Goal: Navigation & Orientation: Find specific page/section

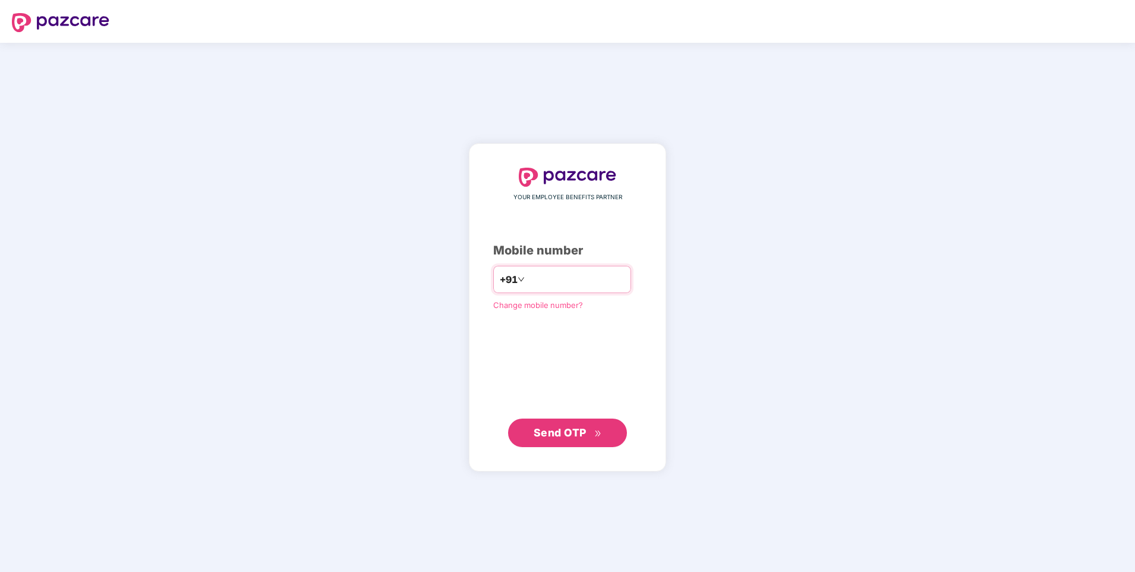
click at [539, 282] on input "number" at bounding box center [575, 279] width 97 height 19
type input "**********"
click at [550, 429] on span "Send OTP" at bounding box center [560, 432] width 53 height 12
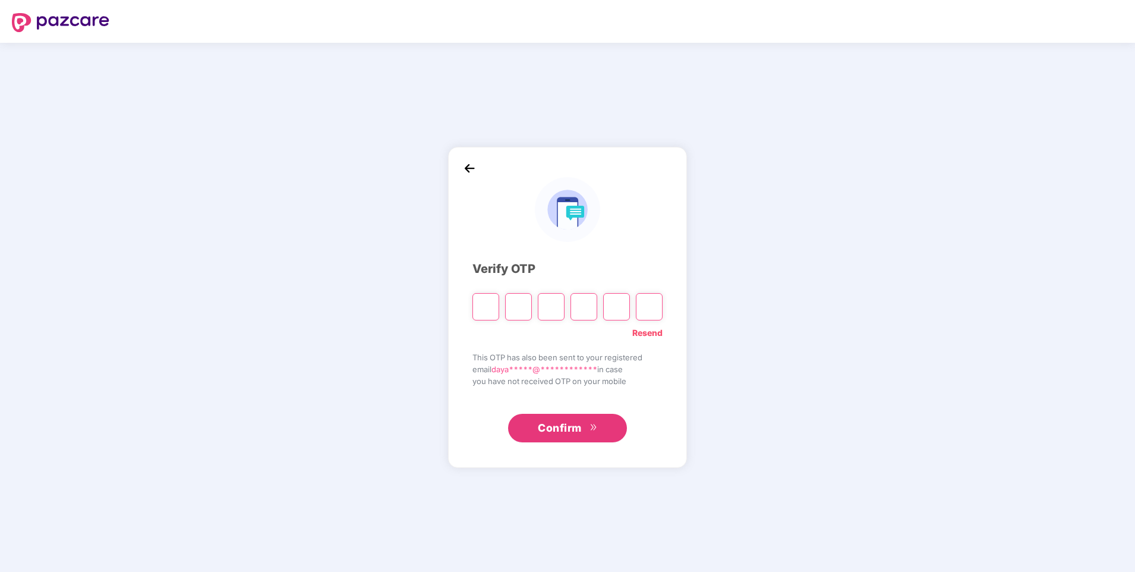
type input "*"
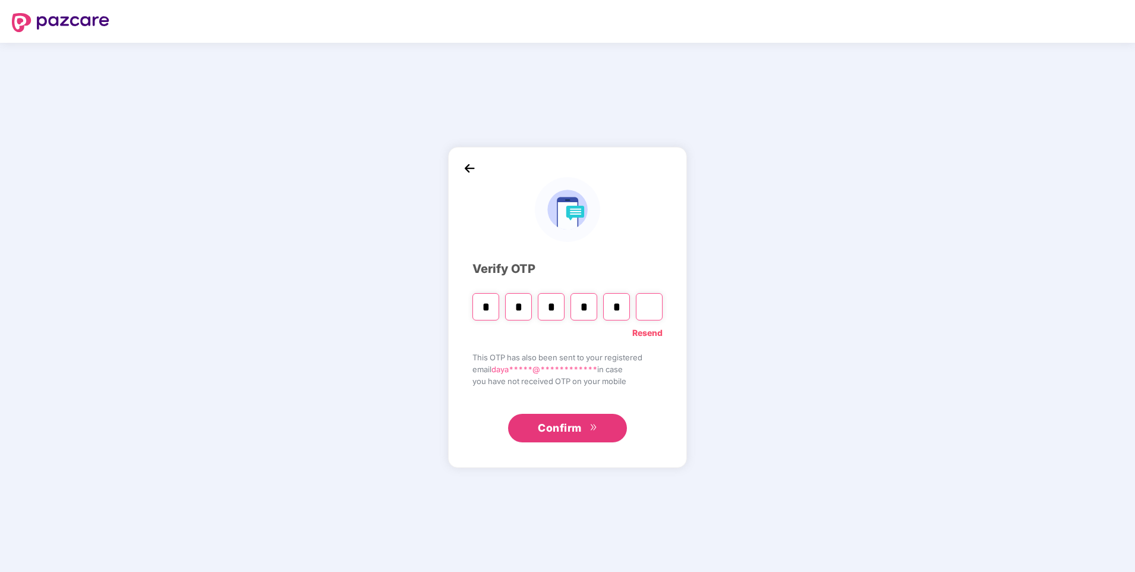
type input "*"
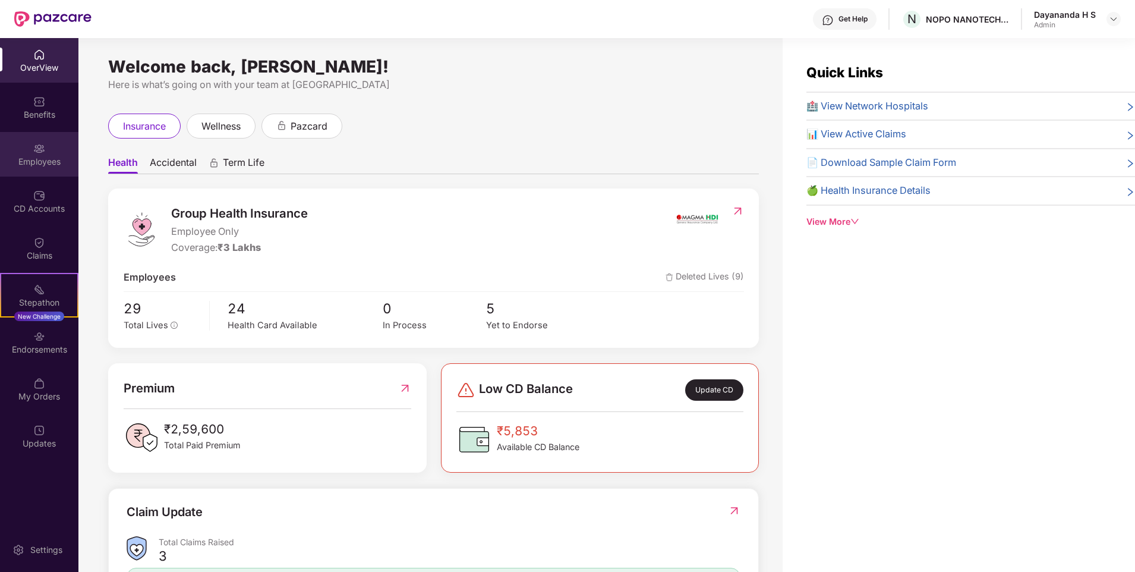
click at [42, 152] on img at bounding box center [39, 149] width 12 height 12
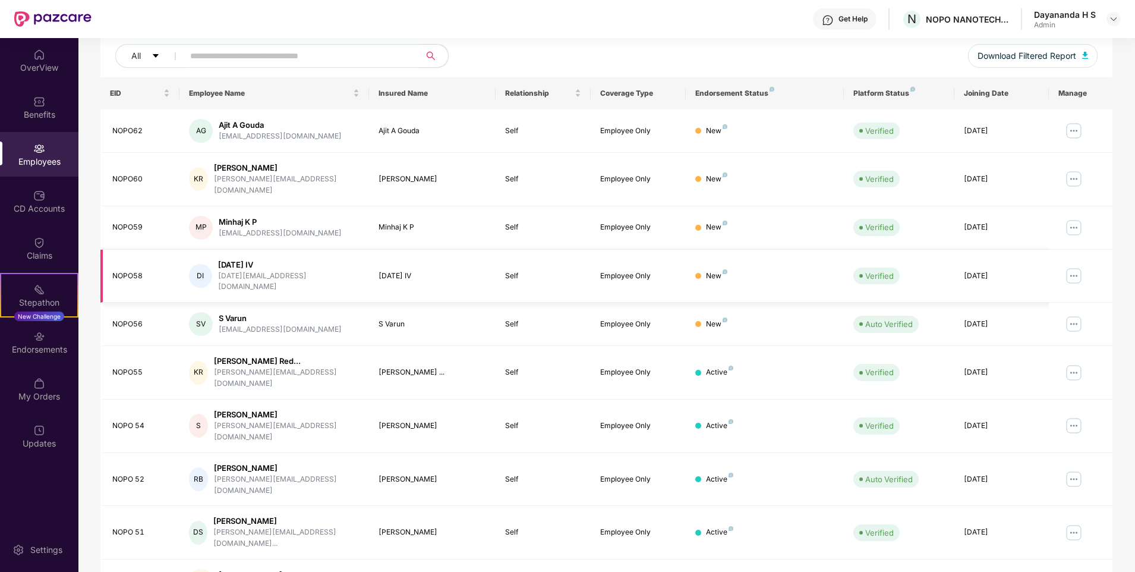
scroll to position [159, 0]
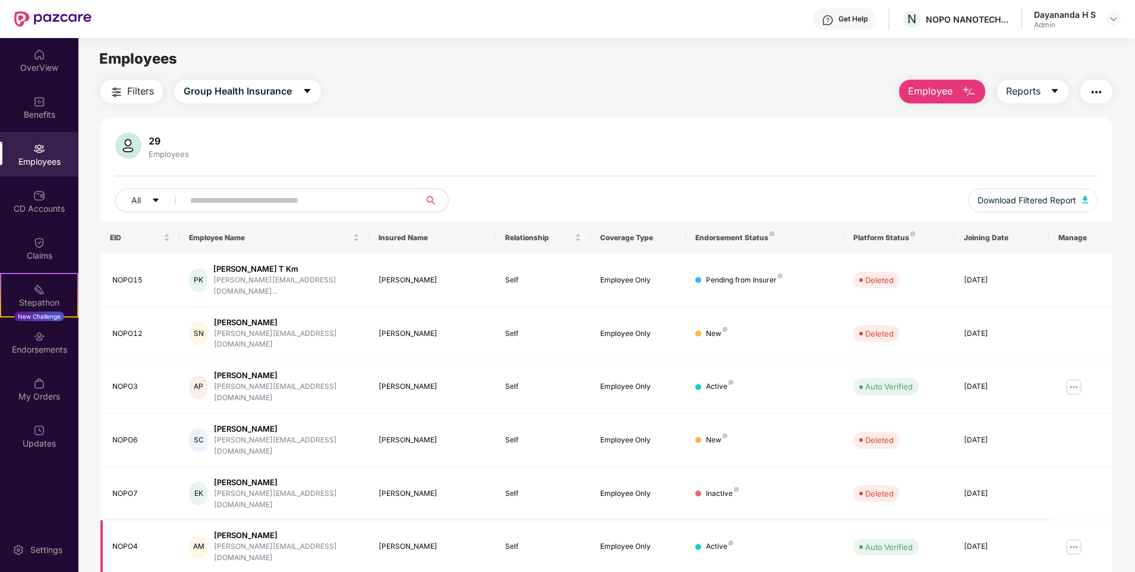
scroll to position [72, 0]
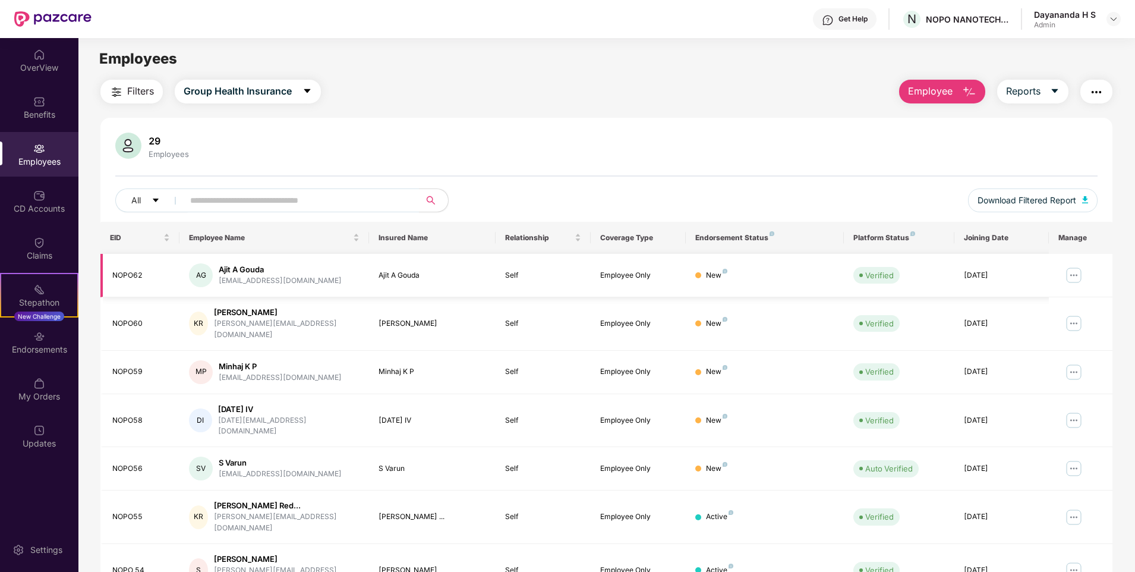
scroll to position [59, 0]
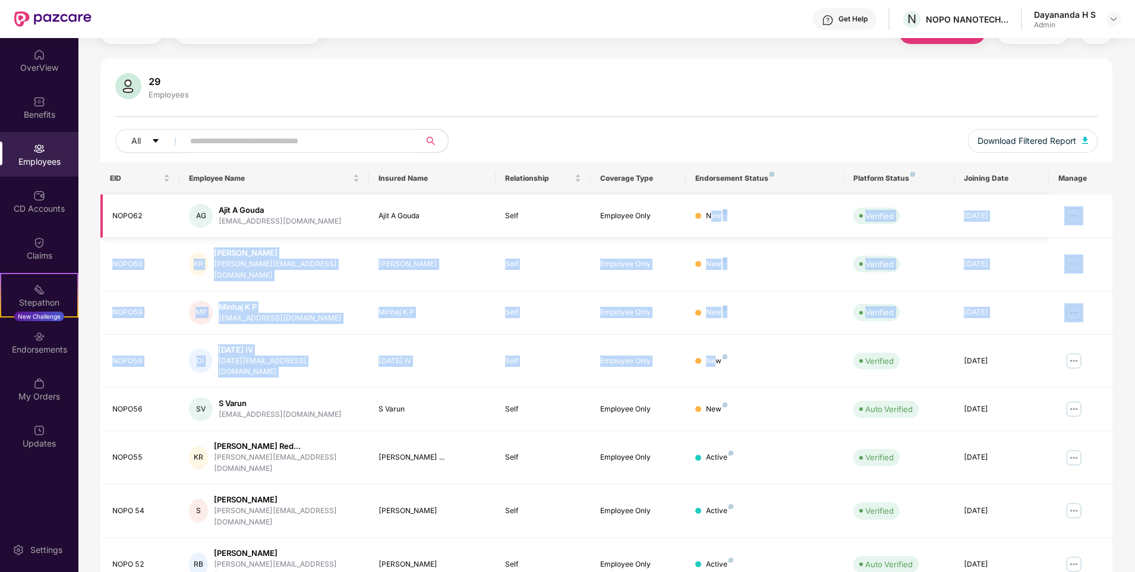
drag, startPoint x: 713, startPoint y: 328, endPoint x: 711, endPoint y: 209, distance: 118.3
click at [711, 209] on tbody "NOPO62 AG Ajit A Gouda [EMAIL_ADDRESS][DOMAIN_NAME] Ajit A Gouda Self Employee …" at bounding box center [606, 440] width 1012 height 493
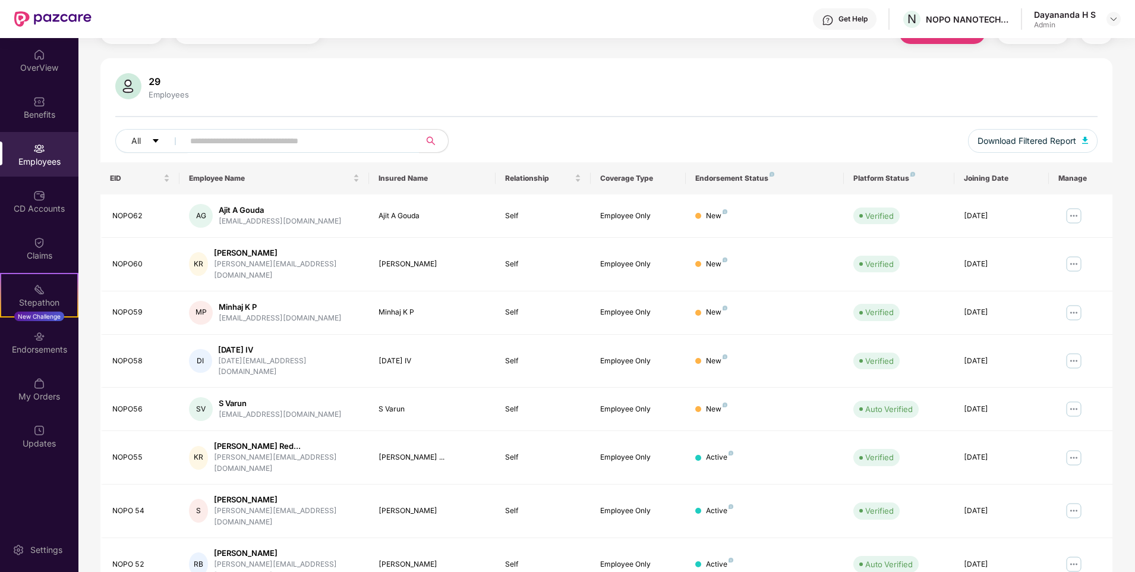
drag, startPoint x: 711, startPoint y: 209, endPoint x: 675, endPoint y: 93, distance: 121.5
click at [675, 93] on div "29 Employees" at bounding box center [606, 87] width 983 height 29
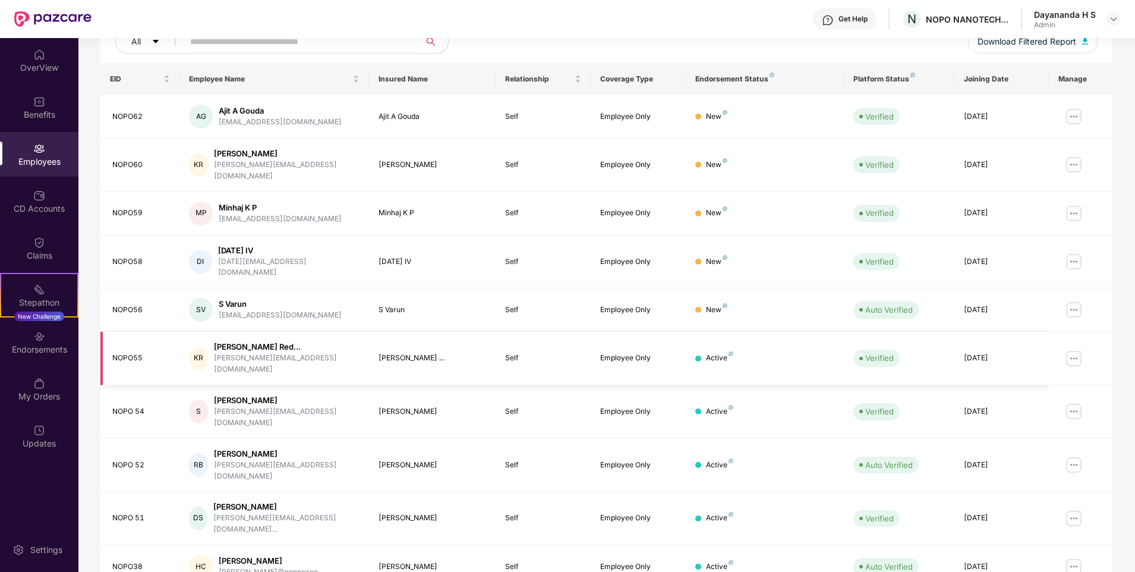
scroll to position [0, 0]
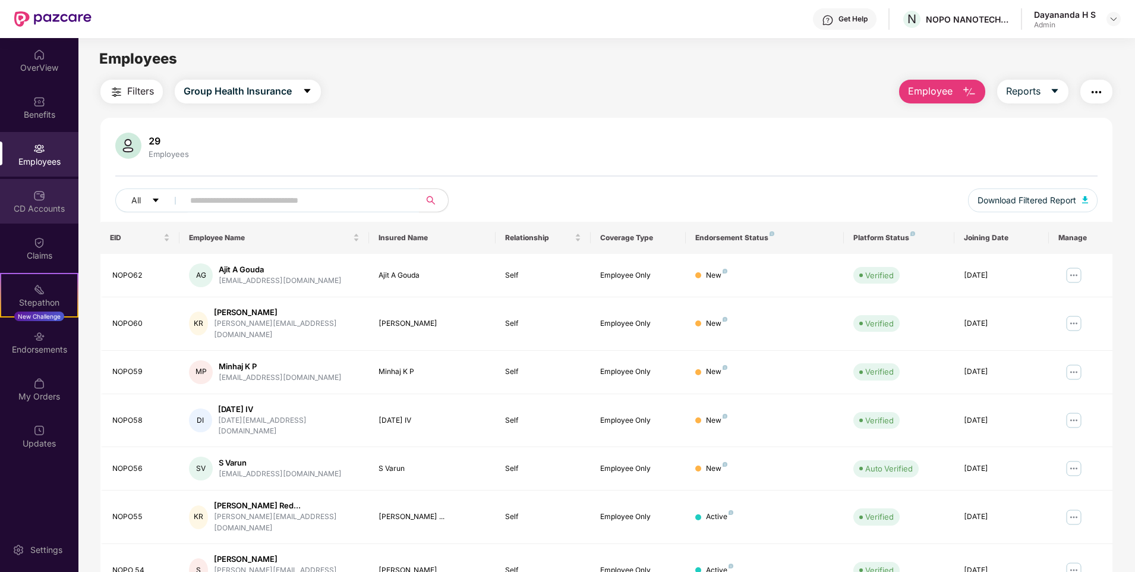
click at [30, 203] on div "CD Accounts" at bounding box center [39, 209] width 78 height 12
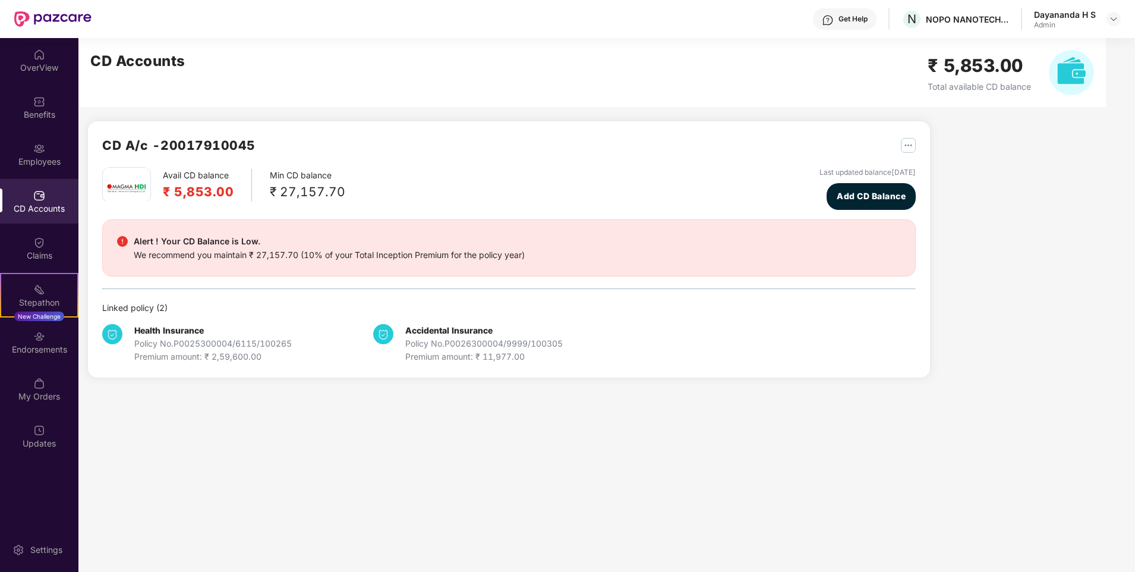
click at [293, 191] on div "₹ 27,157.70" at bounding box center [307, 192] width 75 height 20
click at [191, 187] on h2 "₹ 5,853.00" at bounding box center [198, 192] width 71 height 20
click at [352, 194] on div "Avail CD balance ₹ 5,853.00 Min CD balance ₹ 27,157.70 Last updated balance [DA…" at bounding box center [509, 188] width 814 height 43
click at [34, 254] on div "Claims" at bounding box center [39, 256] width 78 height 12
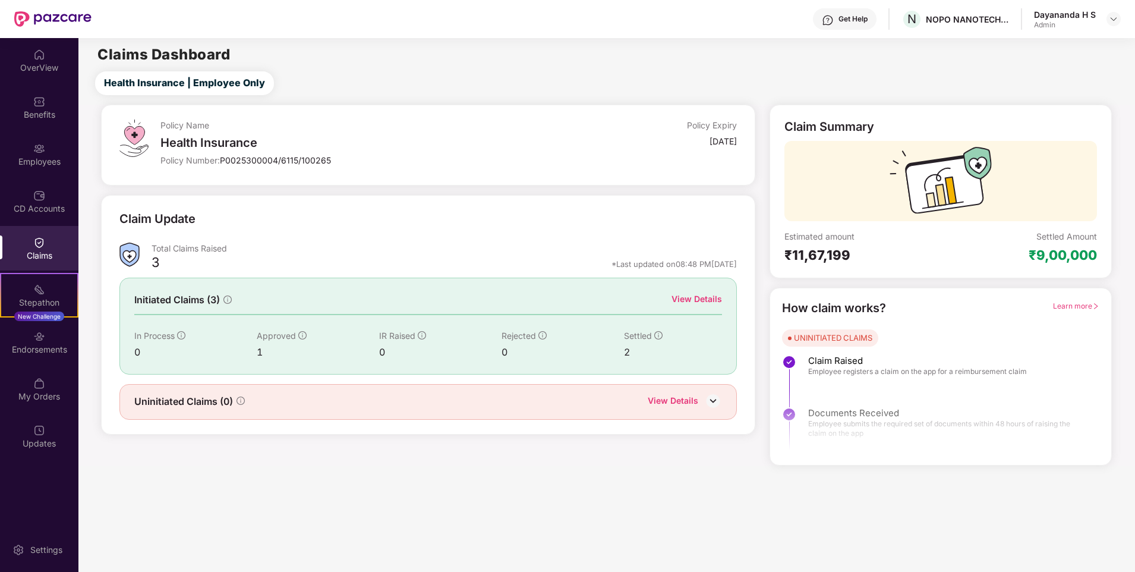
click at [676, 399] on div "View Details" at bounding box center [673, 401] width 51 height 15
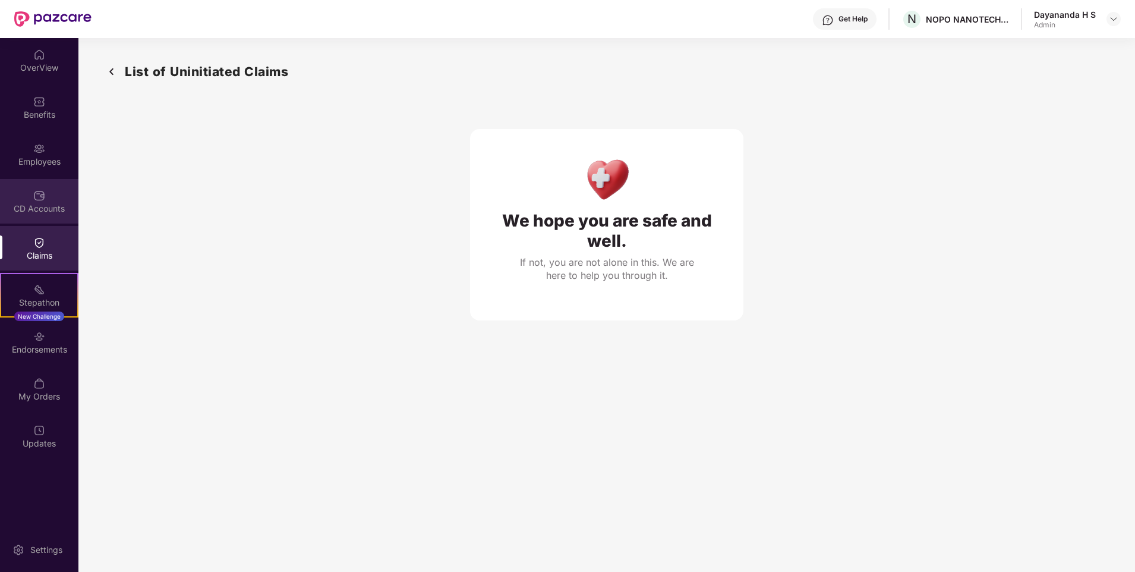
click at [50, 199] on div "CD Accounts" at bounding box center [39, 201] width 78 height 45
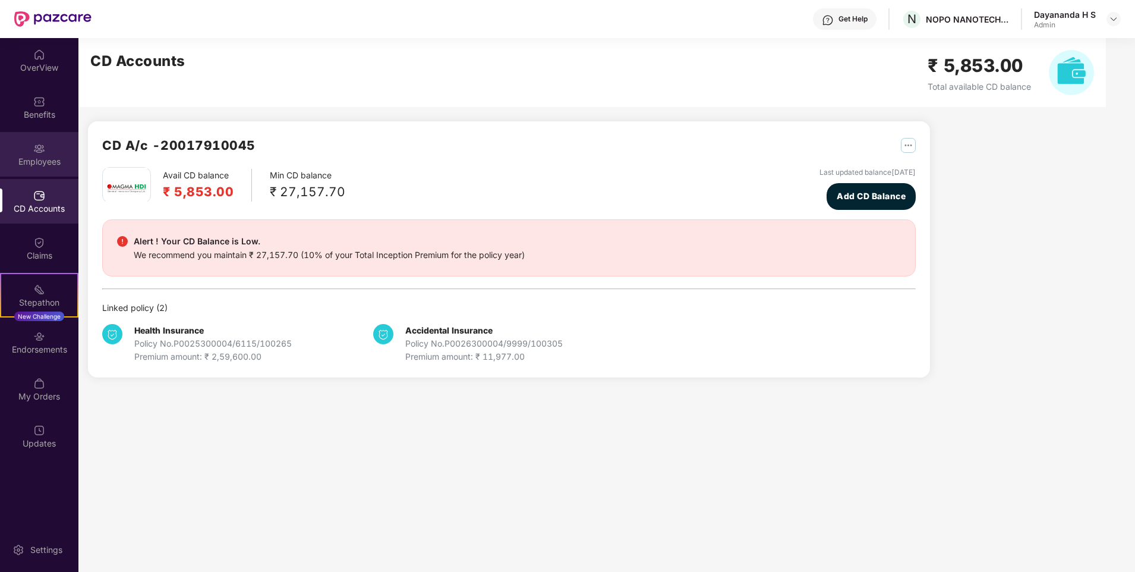
click at [46, 147] on div "Employees" at bounding box center [39, 154] width 78 height 45
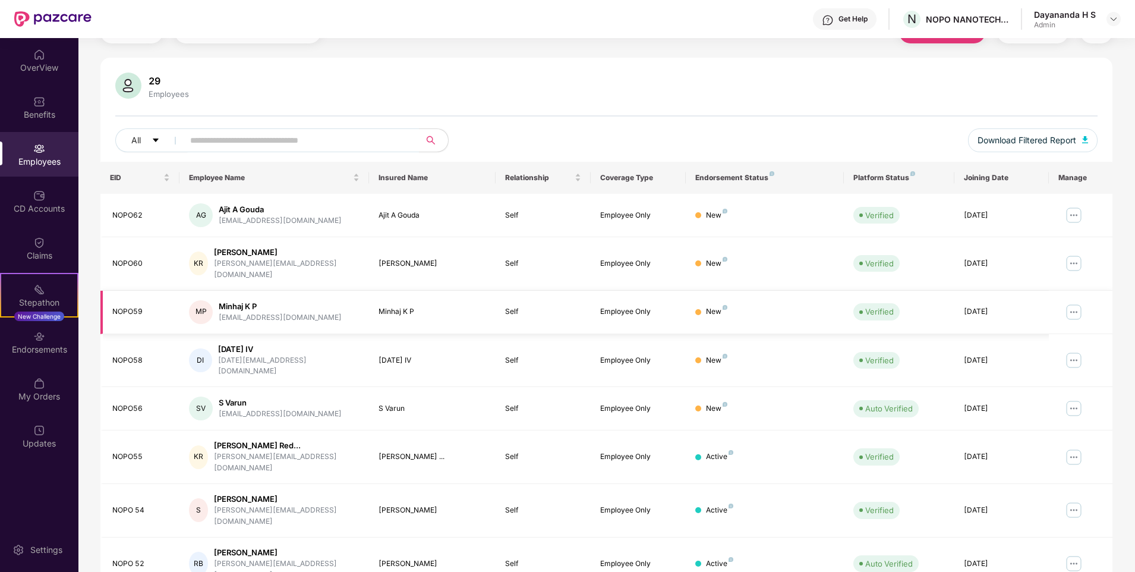
scroll to position [159, 0]
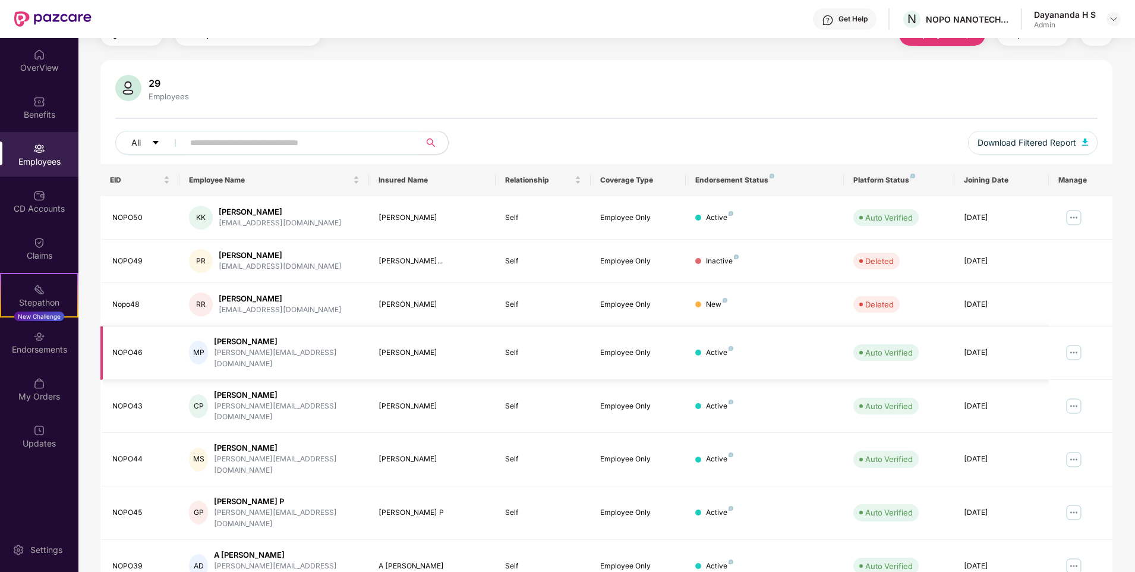
scroll to position [0, 0]
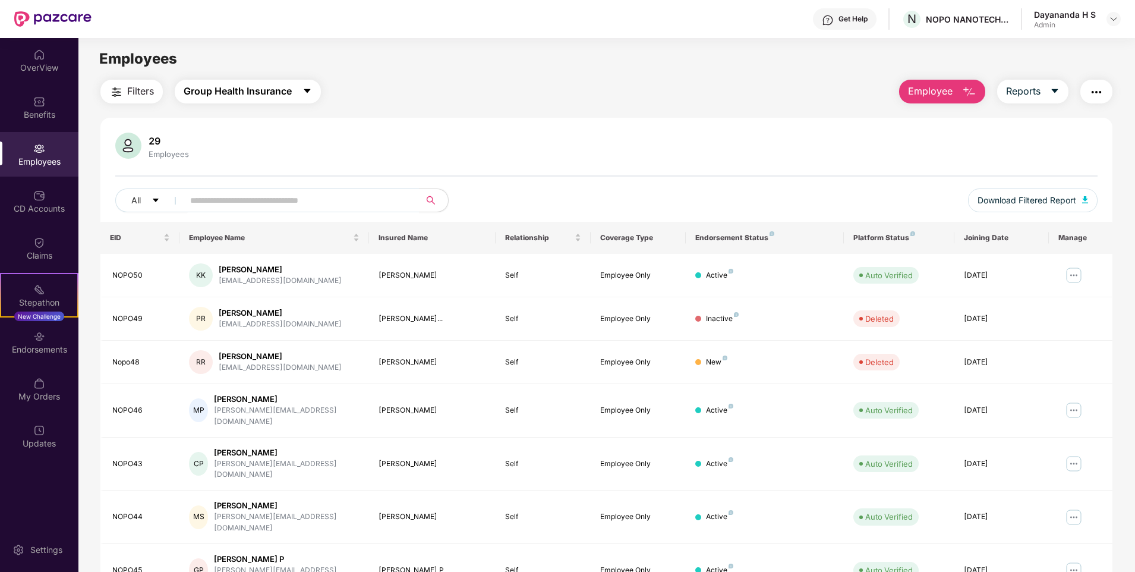
click at [215, 90] on span "Group Health Insurance" at bounding box center [238, 91] width 108 height 15
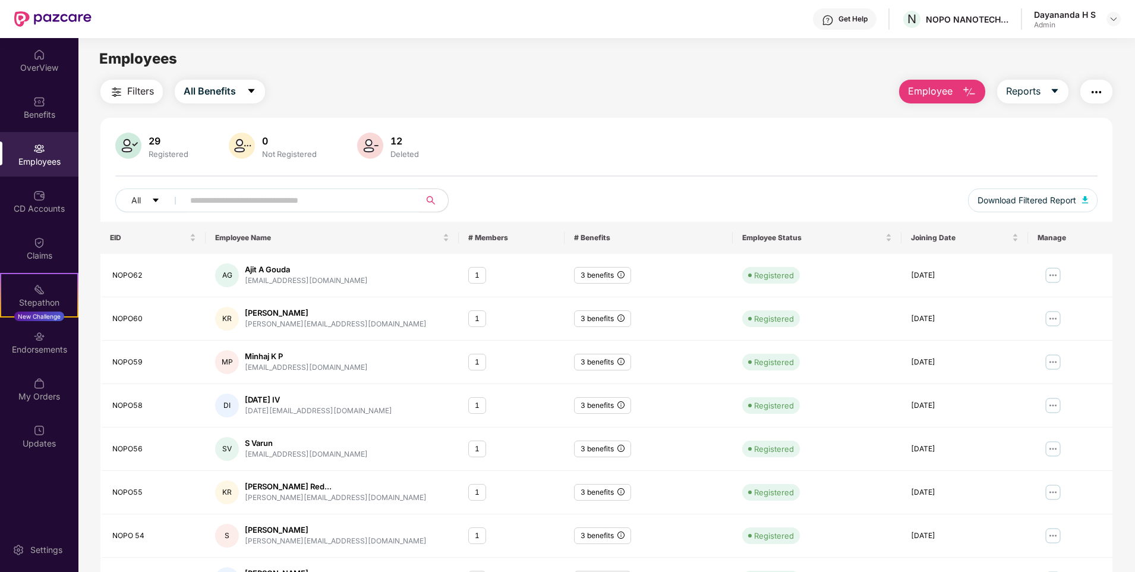
scroll to position [159, 0]
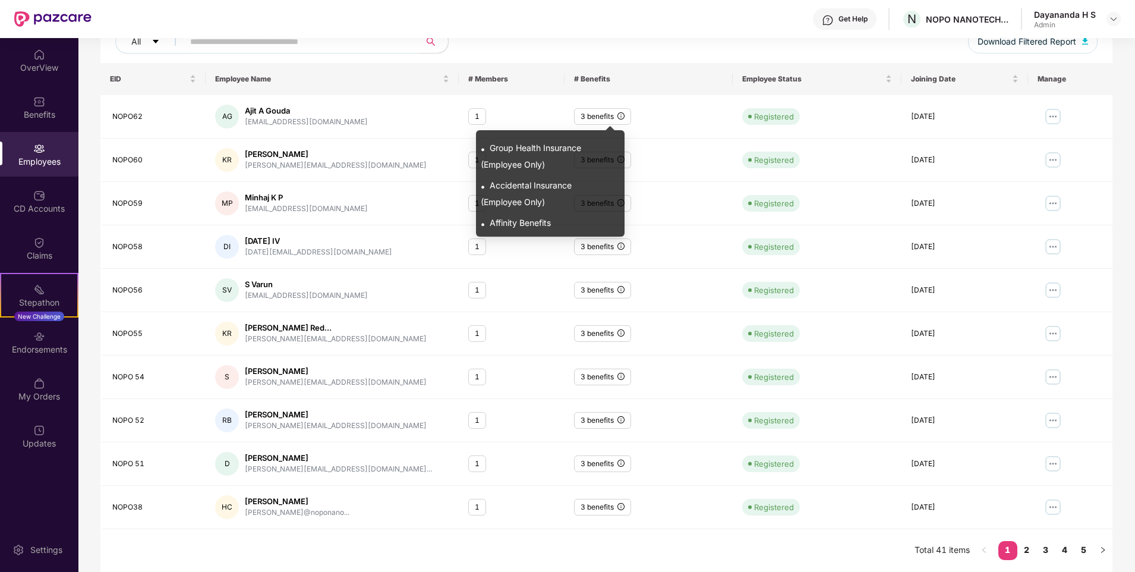
click at [531, 225] on span "Affinity Benefits" at bounding box center [520, 223] width 61 height 10
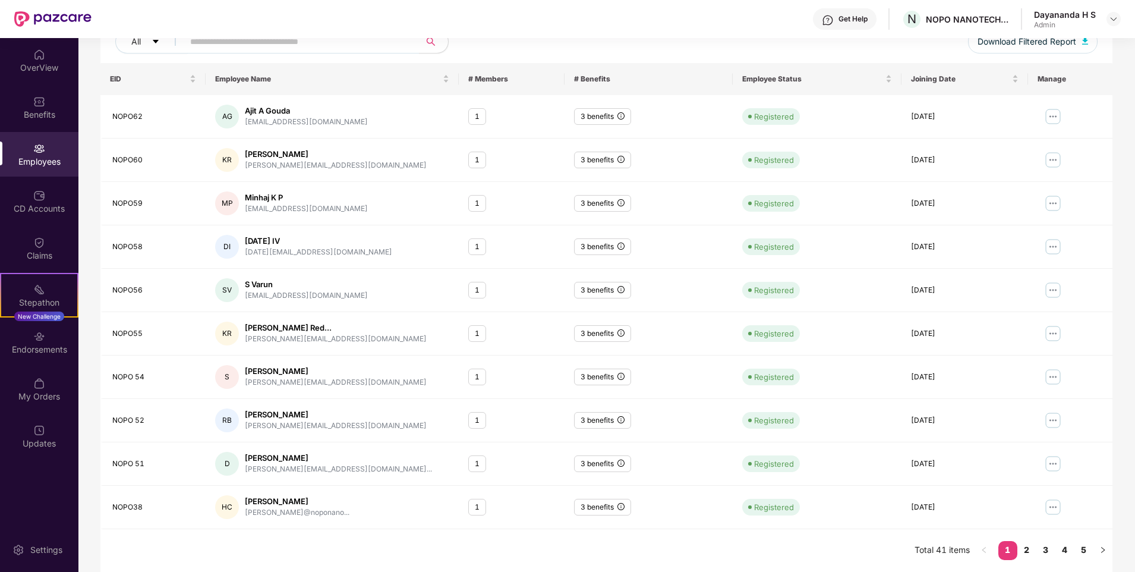
click at [635, 46] on div "All" at bounding box center [401, 42] width 573 height 24
click at [1086, 545] on link "5" at bounding box center [1084, 550] width 19 height 18
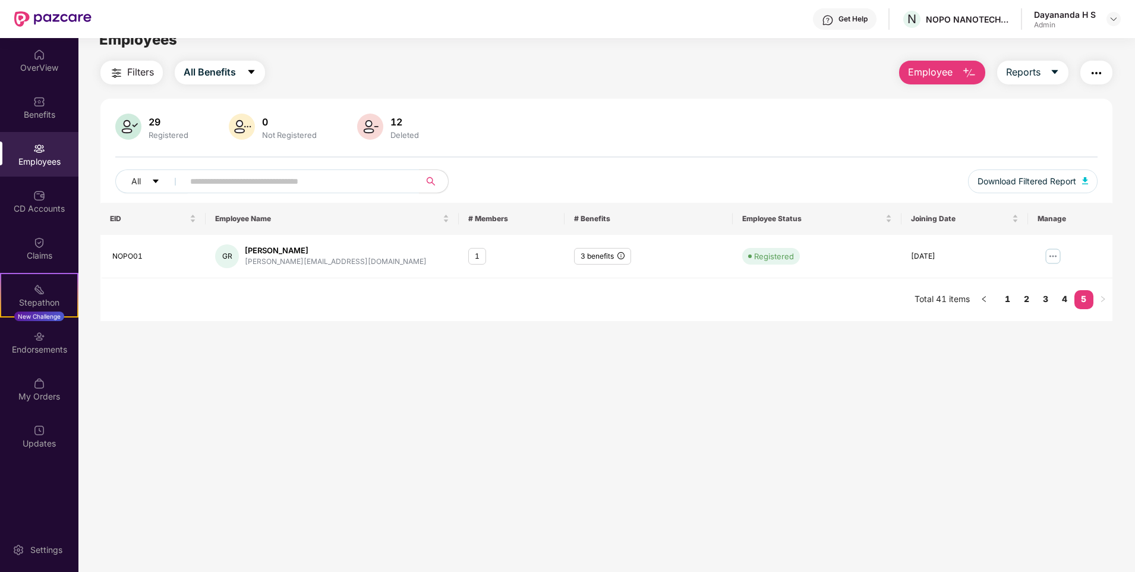
scroll to position [0, 0]
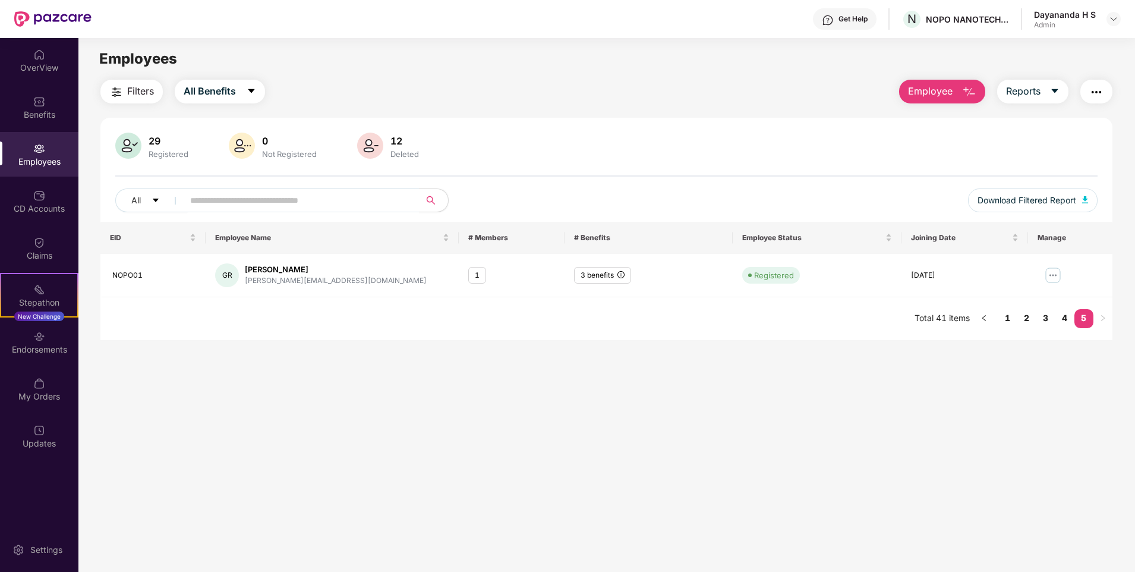
click at [395, 141] on div "12" at bounding box center [404, 141] width 33 height 12
click at [153, 147] on div "29 Registered" at bounding box center [168, 146] width 49 height 25
click at [386, 152] on div "12 Deleted" at bounding box center [405, 146] width 38 height 25
click at [239, 91] on button "All Benefits" at bounding box center [220, 92] width 90 height 24
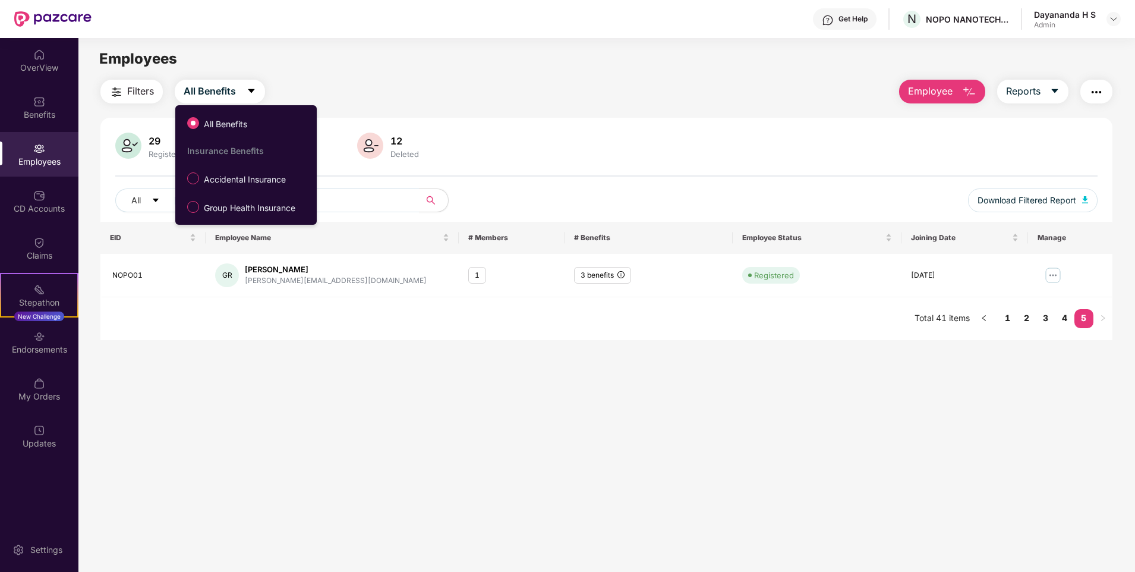
click at [370, 75] on main "Employees Filters All Benefits Employee Reports 29 Registered 0 Not Registered …" at bounding box center [606, 324] width 1056 height 572
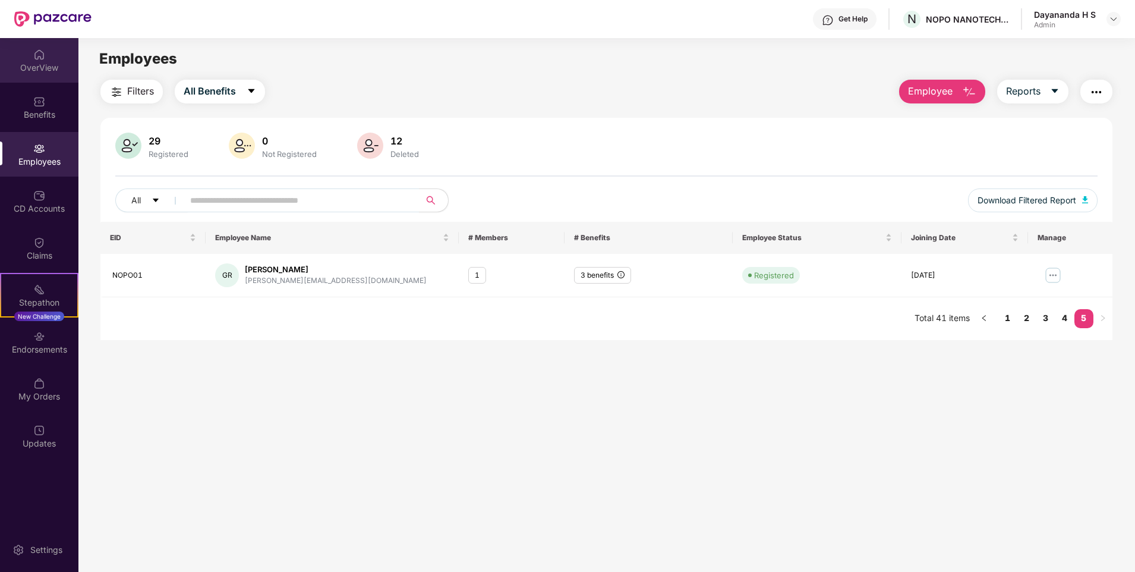
click at [39, 60] on img at bounding box center [39, 55] width 12 height 12
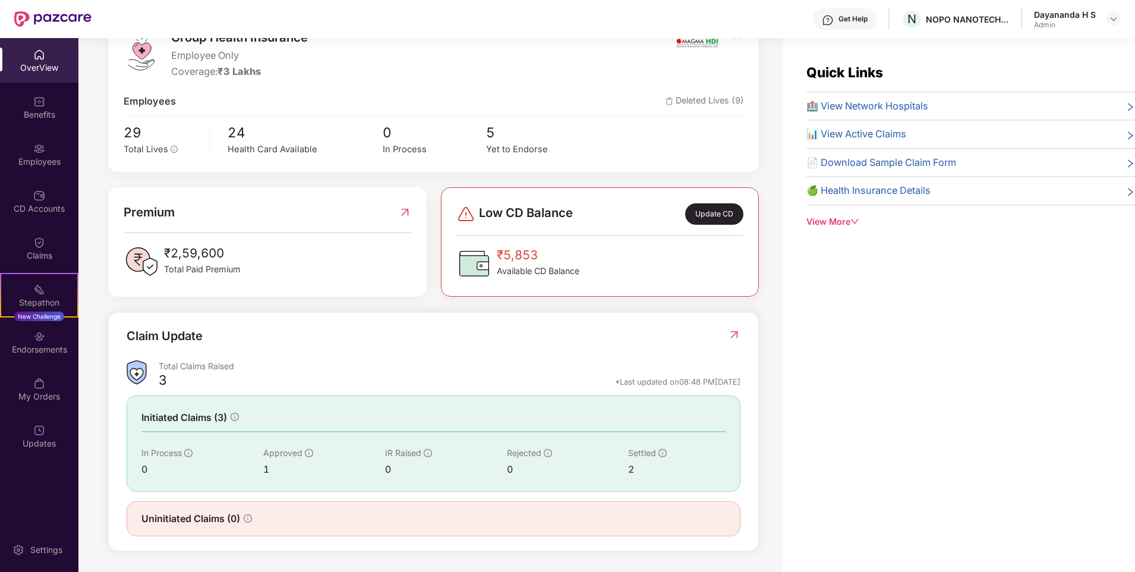
scroll to position [177, 0]
click at [502, 145] on div "Yet to Endorse" at bounding box center [537, 149] width 103 height 14
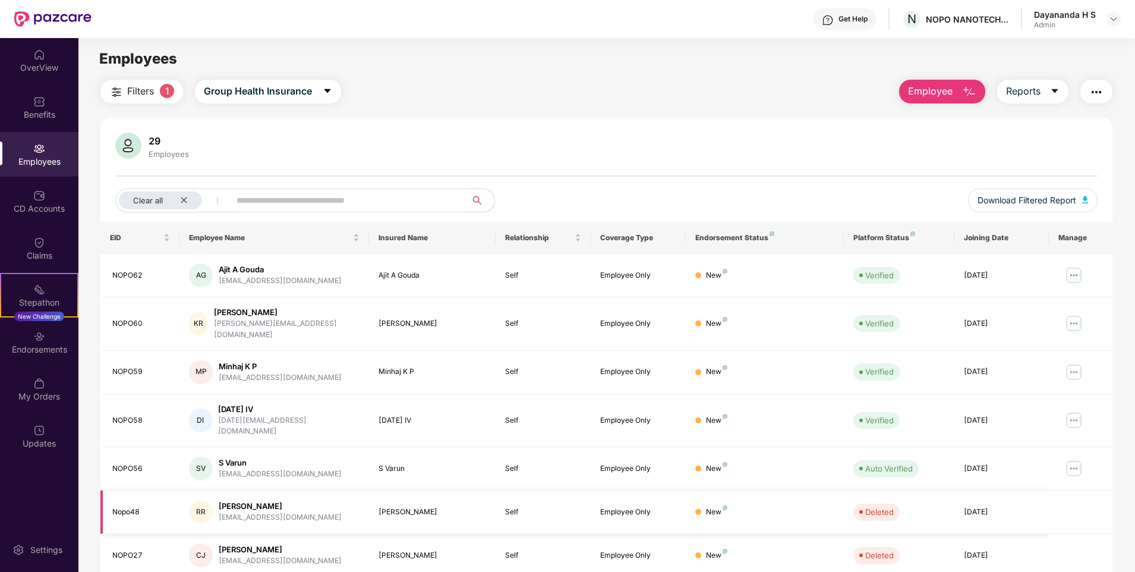
click at [254, 501] on div "[PERSON_NAME]" at bounding box center [280, 506] width 123 height 11
